Goal: Transaction & Acquisition: Download file/media

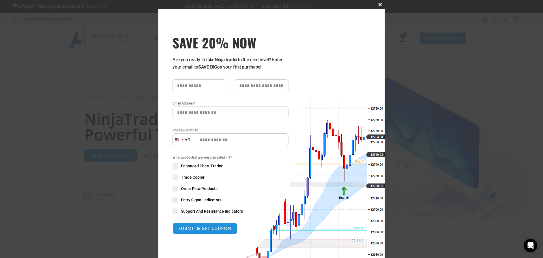
click at [377, 5] on span at bounding box center [379, 4] width 9 height 3
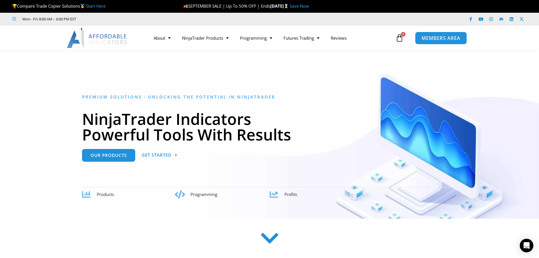
click at [451, 36] on span "MEMBERS AREA" at bounding box center [440, 38] width 39 height 5
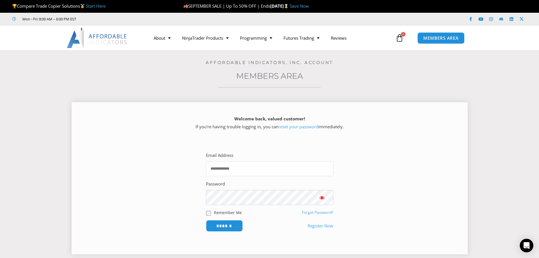
click at [245, 171] on input "Email Address" at bounding box center [269, 168] width 127 height 15
type input "**********"
click at [206, 220] on input "******" at bounding box center [224, 226] width 37 height 12
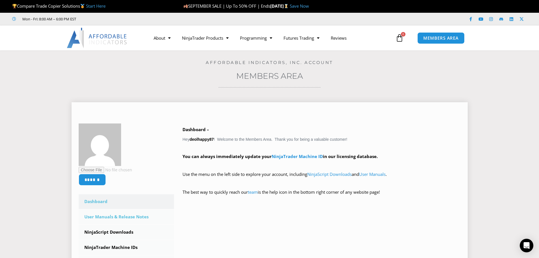
click at [113, 217] on link "User Manuals & Release Notes" at bounding box center [127, 216] width 96 height 15
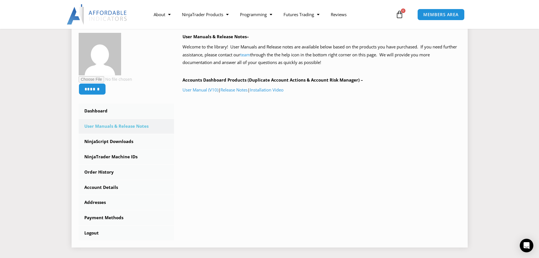
scroll to position [57, 0]
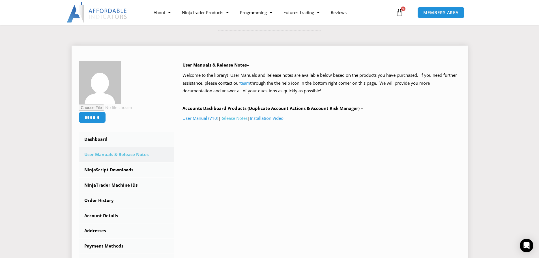
click at [239, 117] on link "Release Notes" at bounding box center [233, 118] width 27 height 6
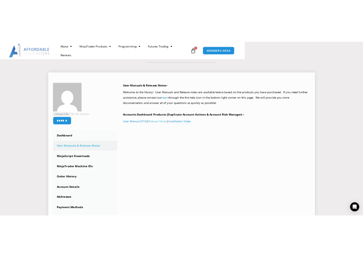
scroll to position [58, 0]
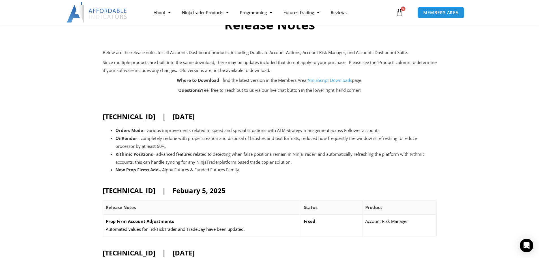
scroll to position [57, 0]
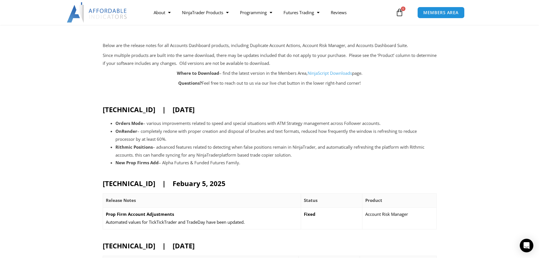
click at [319, 74] on link "NinjaScript Downloads" at bounding box center [329, 73] width 44 height 6
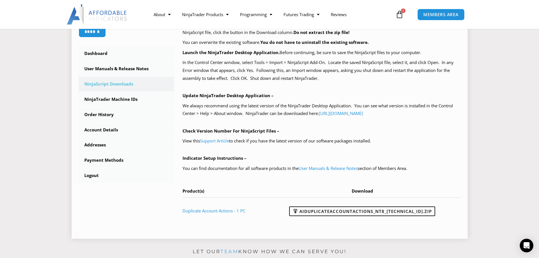
scroll to position [198, 0]
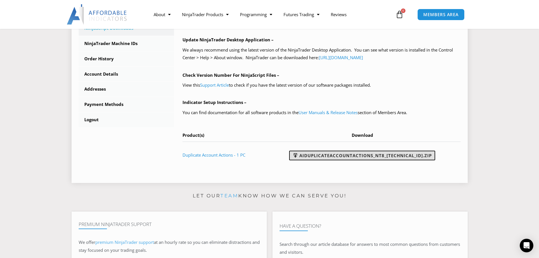
click at [345, 156] on link "AIDuplicateAccountActions_NT8_25.9.10.1.zip" at bounding box center [362, 155] width 146 height 10
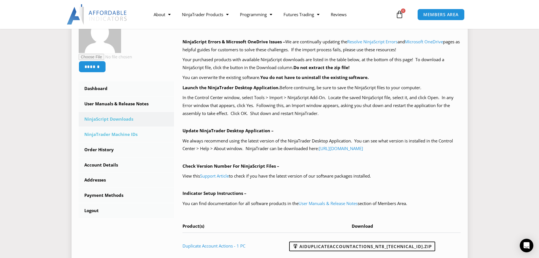
scroll to position [113, 0]
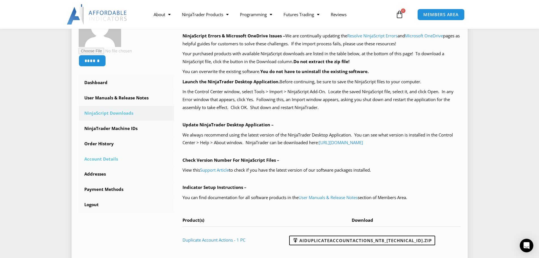
click at [108, 158] on link "Account Details" at bounding box center [127, 159] width 96 height 15
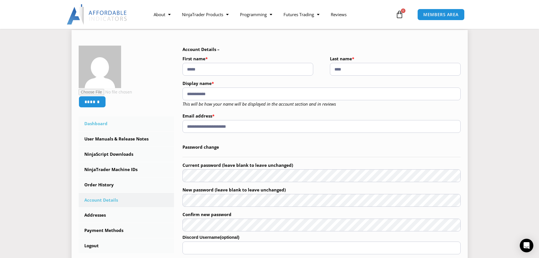
scroll to position [113, 0]
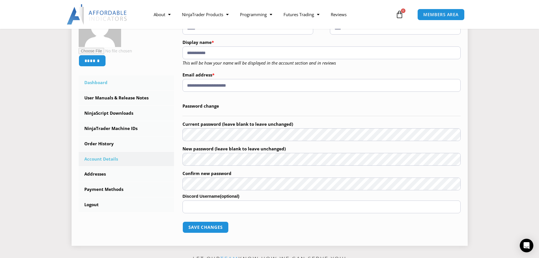
click at [102, 80] on link "Dashboard" at bounding box center [127, 82] width 96 height 15
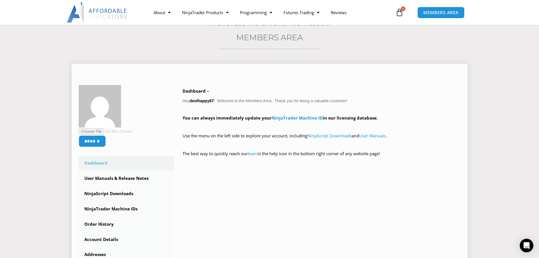
scroll to position [28, 0]
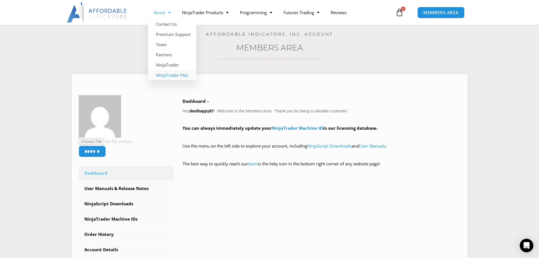
click at [173, 75] on link "NinjaTrader FAQ" at bounding box center [172, 75] width 48 height 10
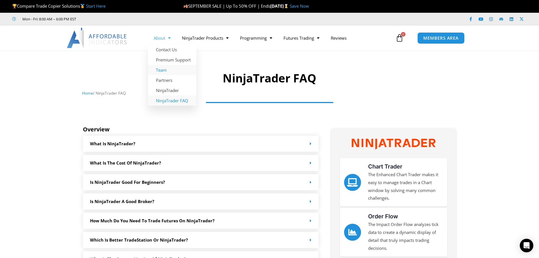
click at [162, 70] on link "Team" at bounding box center [172, 70] width 48 height 10
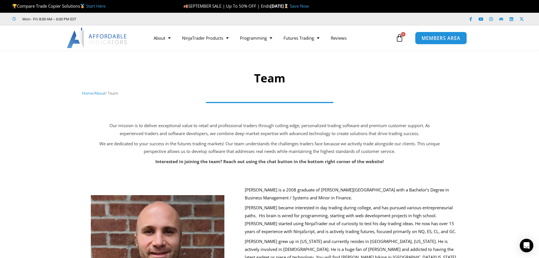
click at [433, 38] on span "MEMBERS AREA" at bounding box center [440, 38] width 39 height 5
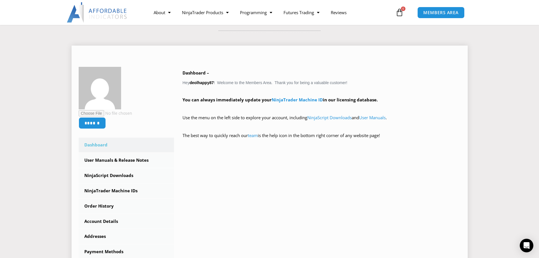
scroll to position [85, 0]
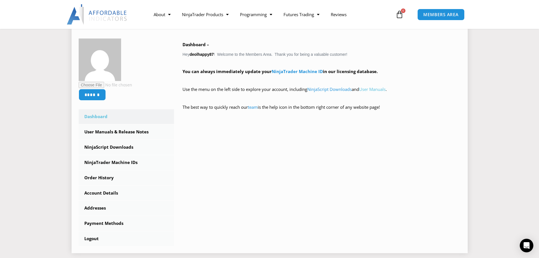
click at [378, 89] on link "User Manuals" at bounding box center [372, 89] width 27 height 6
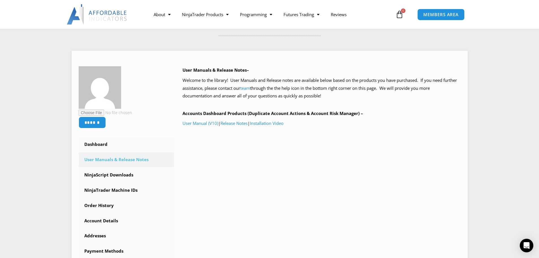
scroll to position [85, 0]
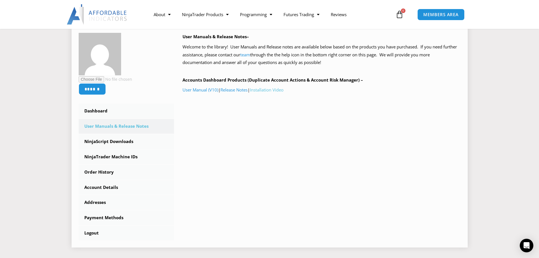
click at [270, 89] on link "Installation Video" at bounding box center [267, 90] width 34 height 6
click at [101, 157] on link "NinjaTrader Machine IDs" at bounding box center [127, 156] width 96 height 15
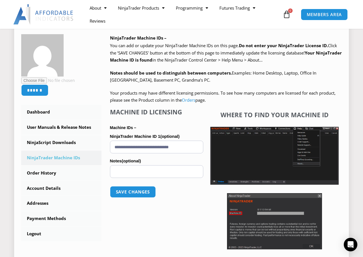
scroll to position [85, 0]
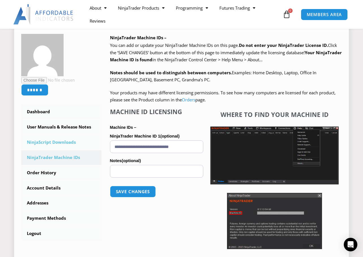
click at [45, 145] on link "NinjaScript Downloads" at bounding box center [61, 142] width 80 height 15
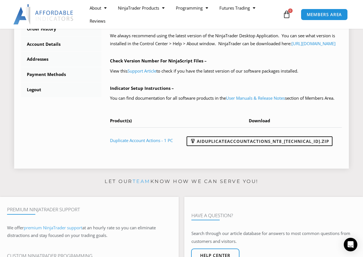
scroll to position [254, 0]
